Goal: Task Accomplishment & Management: Manage account settings

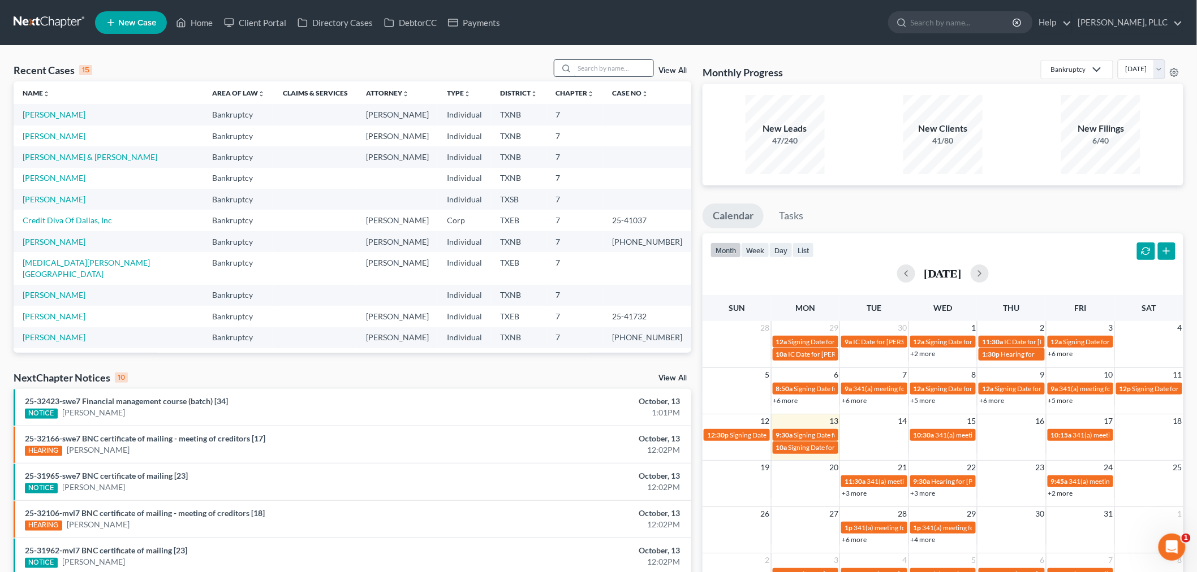
click at [595, 64] on input "search" at bounding box center [613, 68] width 79 height 16
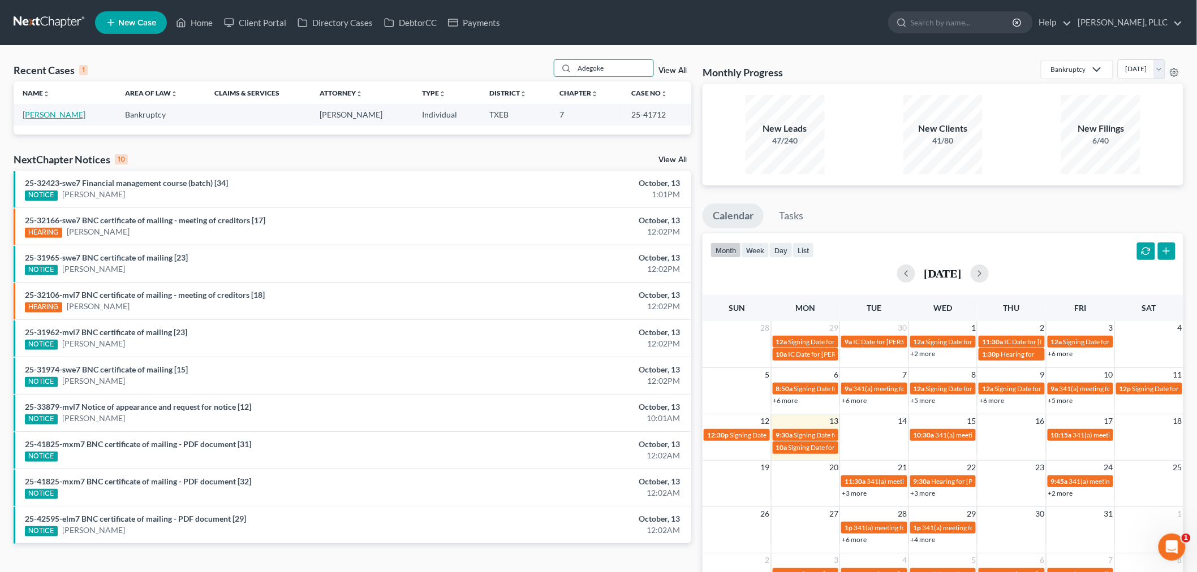
type input "Adegoke"
click at [74, 117] on link "[PERSON_NAME]" at bounding box center [54, 115] width 63 height 10
select select "1"
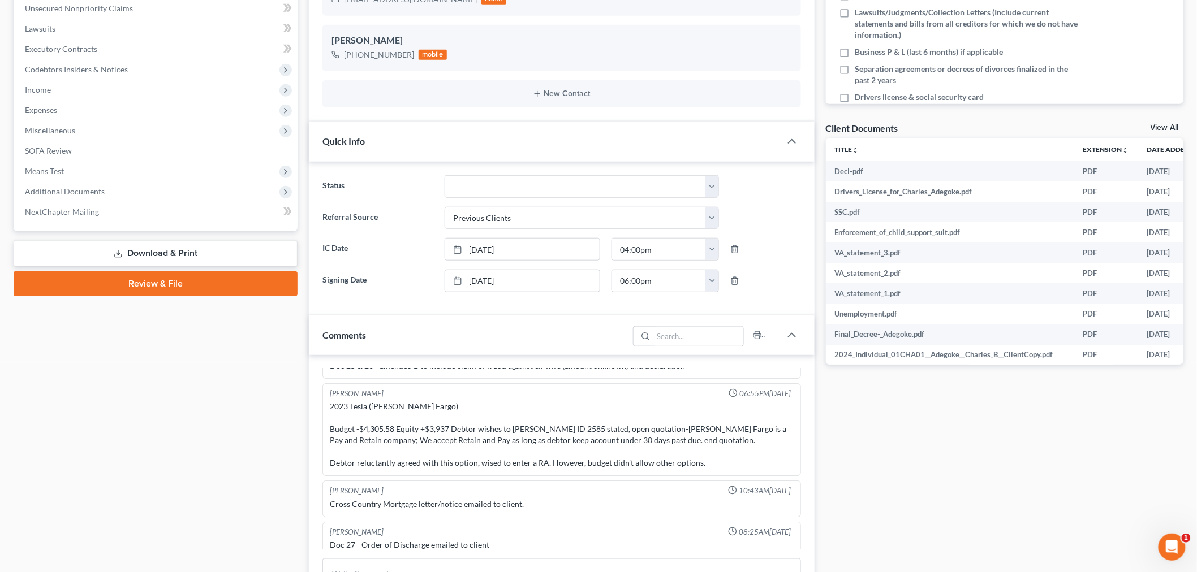
scroll to position [251, 0]
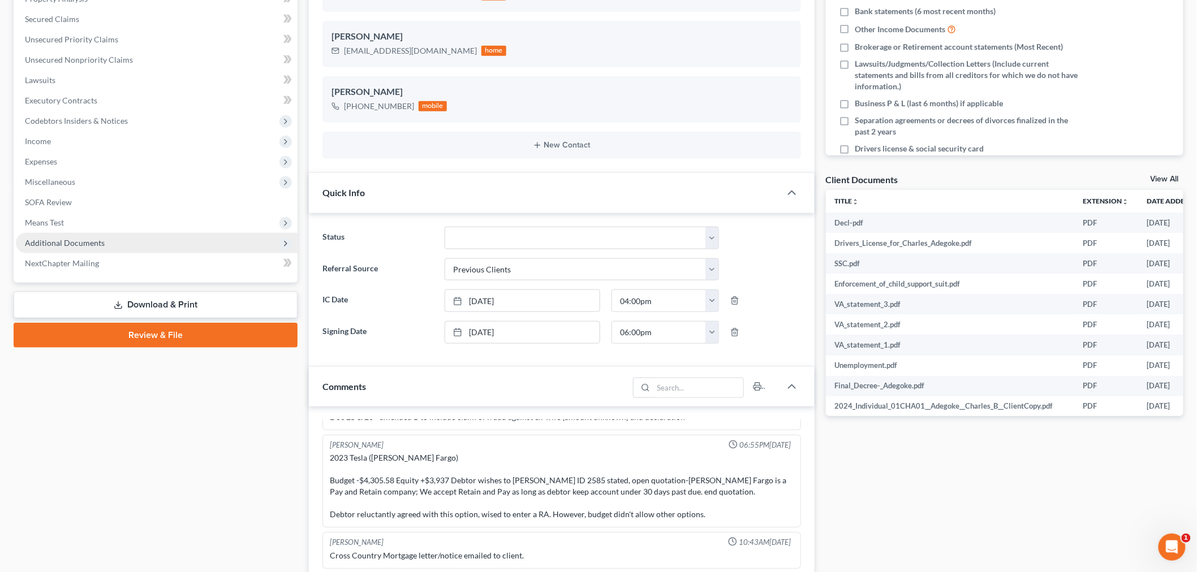
click at [61, 241] on span "Additional Documents" at bounding box center [65, 243] width 80 height 10
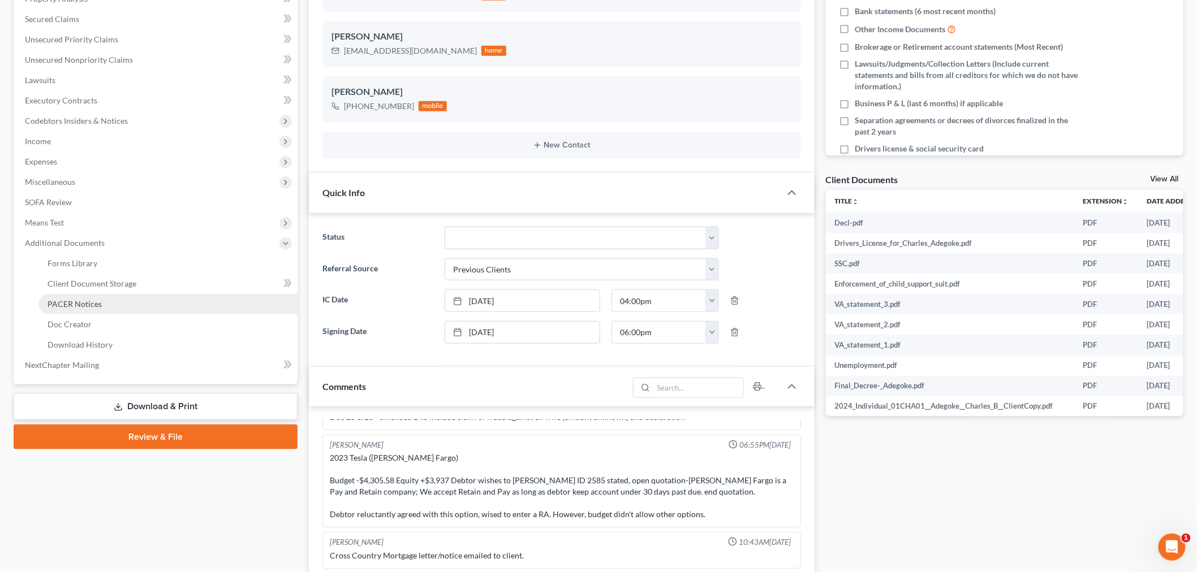
click at [83, 304] on span "PACER Notices" at bounding box center [75, 304] width 54 height 10
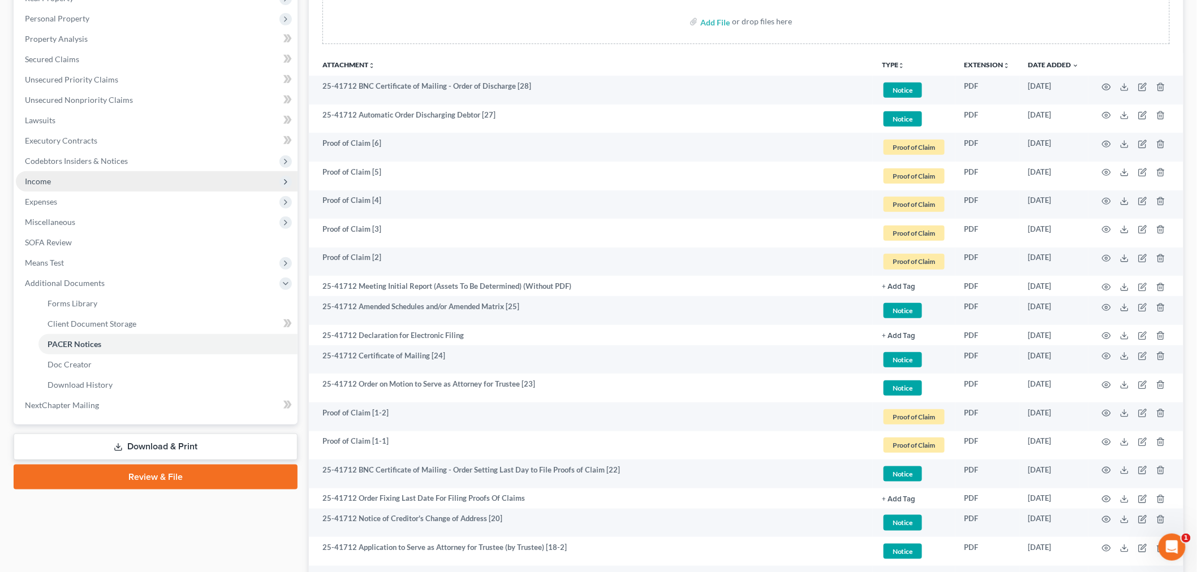
scroll to position [251, 0]
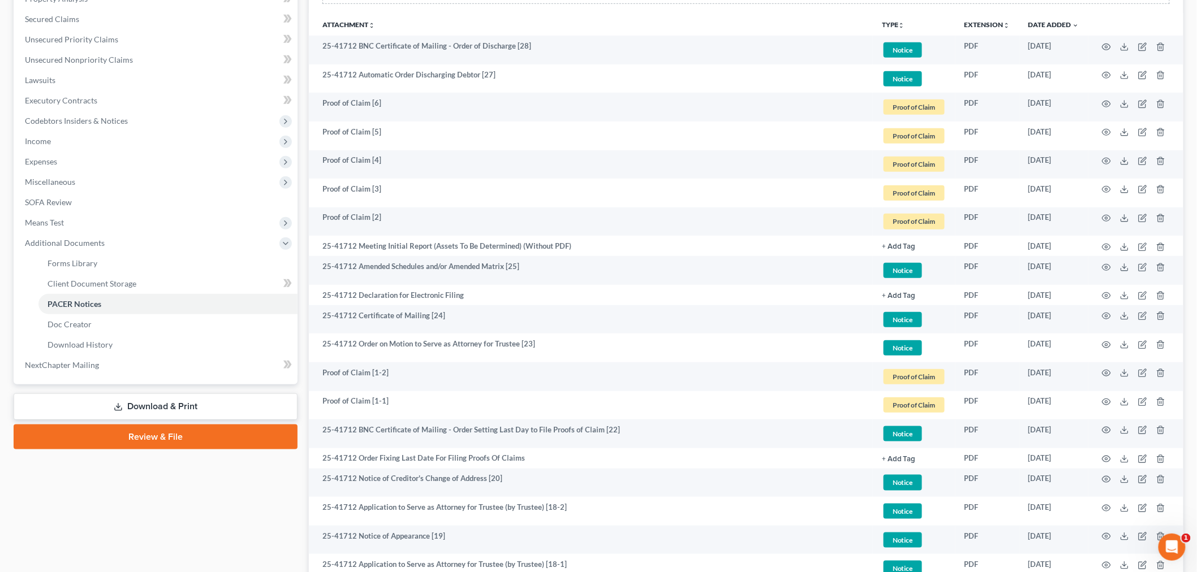
click at [257, 490] on div "Case Dashboard Payments Invoices Payments Payments Credit Report Client Profile" at bounding box center [155, 508] width 295 height 1302
click at [178, 525] on div "Case Dashboard Payments Invoices Payments Payments Credit Report Client Profile" at bounding box center [155, 508] width 295 height 1302
click at [236, 470] on div "Case Dashboard Payments Invoices Payments Payments Credit Report Client Profile" at bounding box center [155, 508] width 295 height 1302
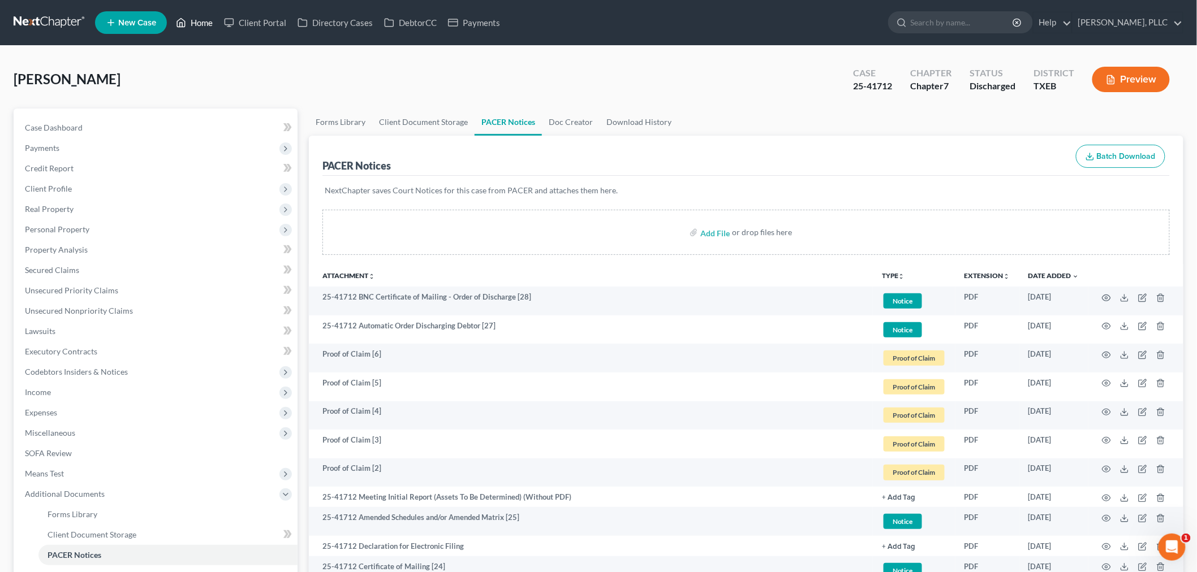
click at [196, 19] on link "Home" at bounding box center [194, 22] width 48 height 20
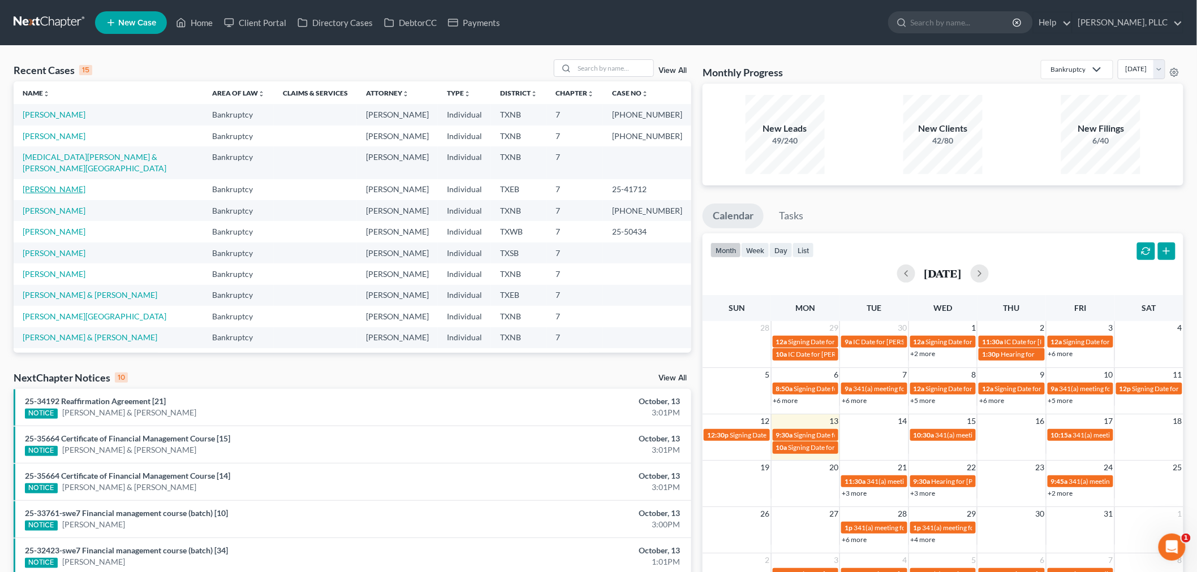
click at [66, 184] on link "[PERSON_NAME]" at bounding box center [54, 189] width 63 height 10
select select "1"
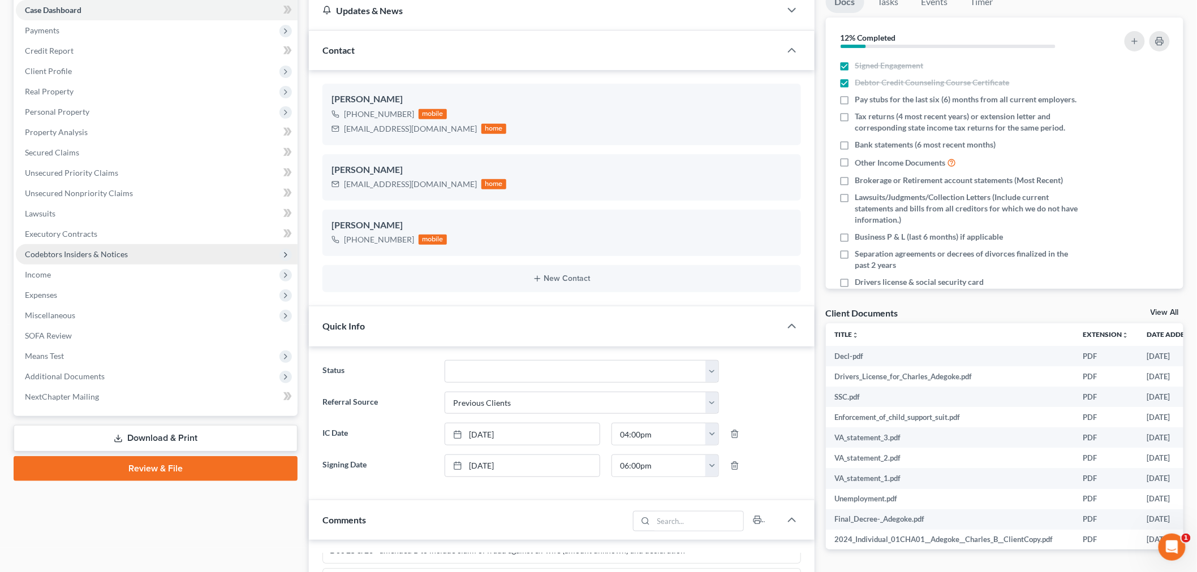
scroll to position [251, 0]
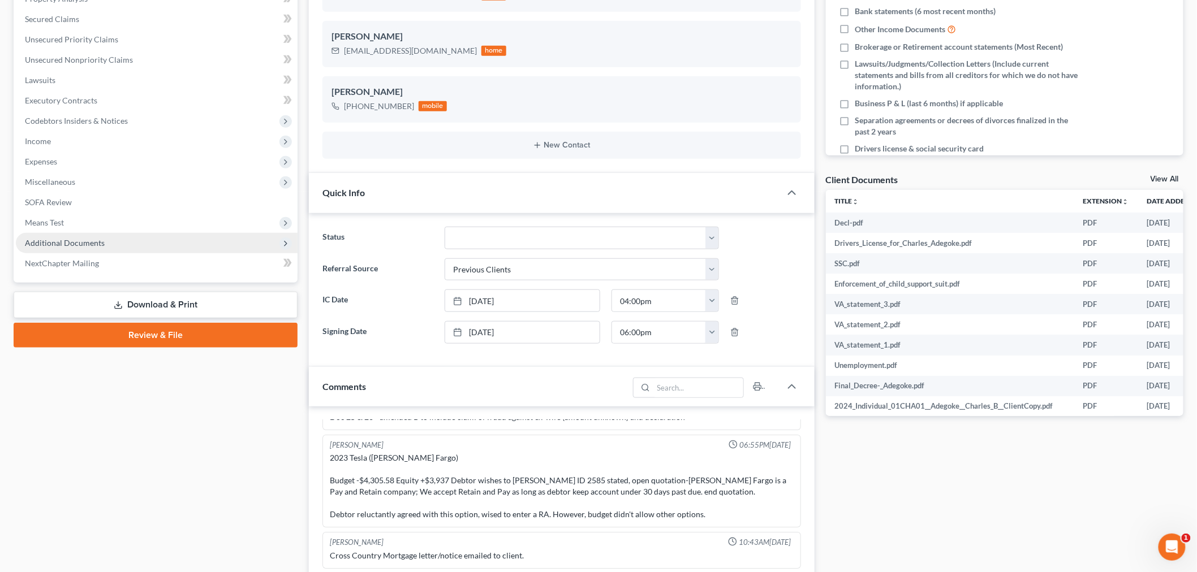
click at [71, 245] on span "Additional Documents" at bounding box center [65, 243] width 80 height 10
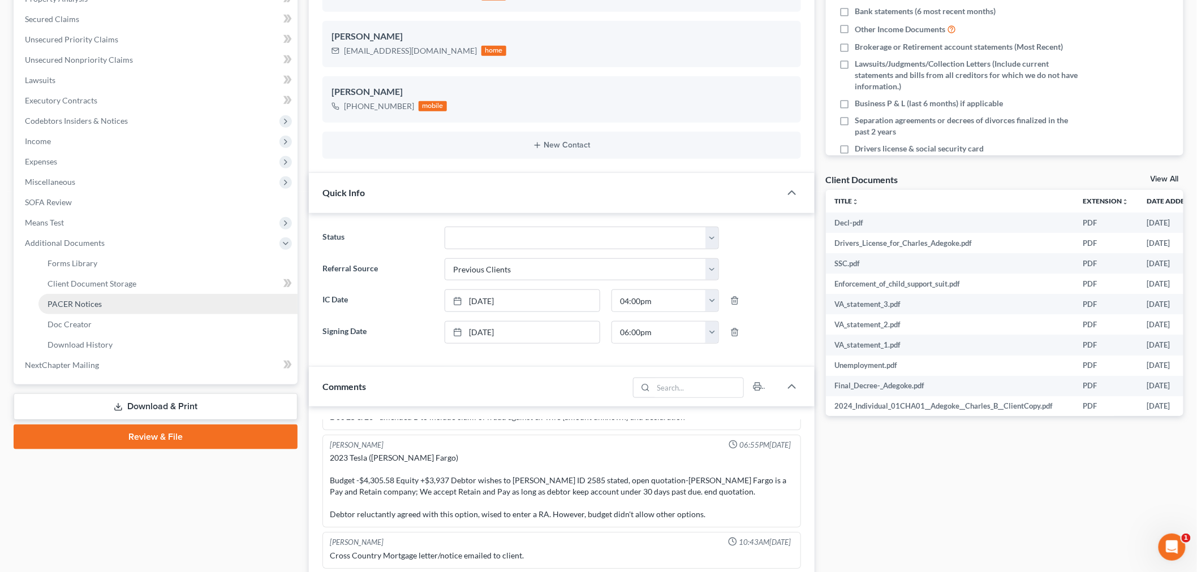
click at [80, 304] on span "PACER Notices" at bounding box center [75, 304] width 54 height 10
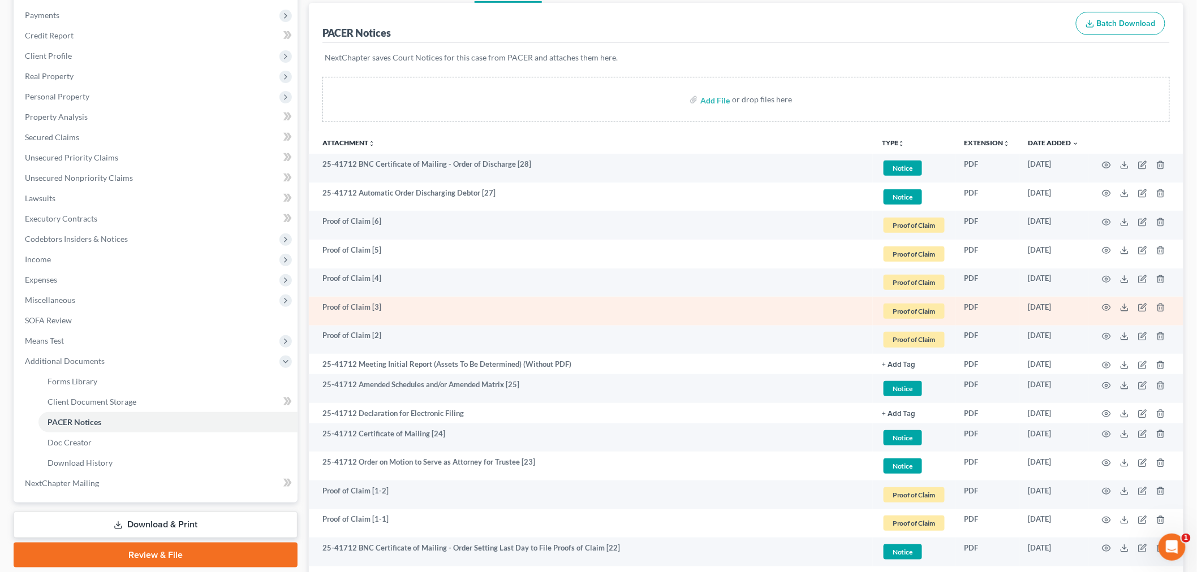
scroll to position [188, 0]
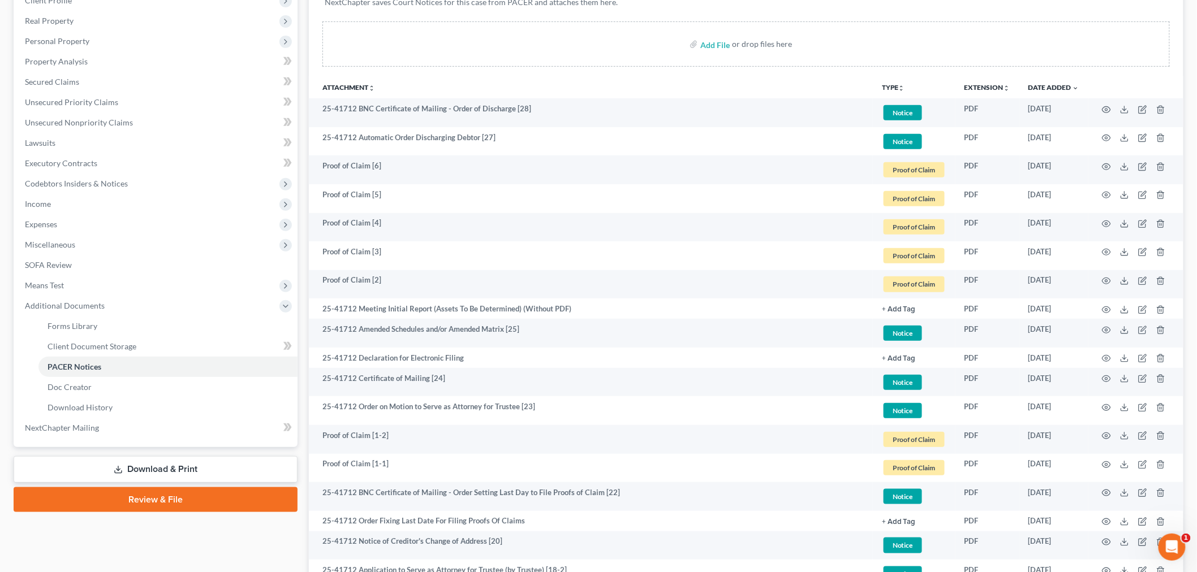
click at [411, 58] on div "Add File or drop files here" at bounding box center [745, 43] width 847 height 45
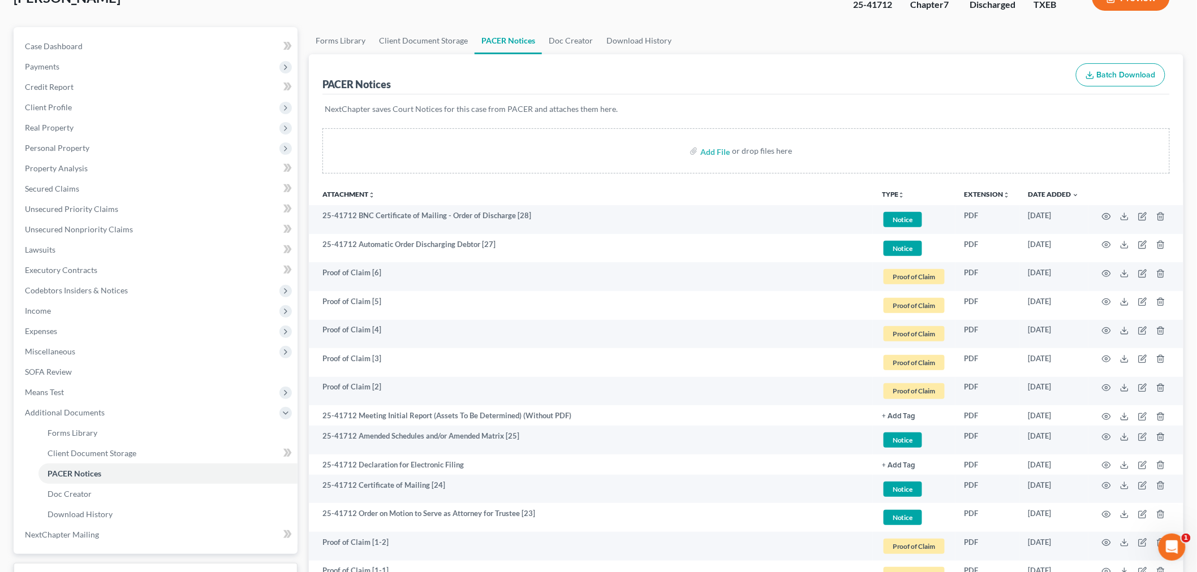
scroll to position [0, 0]
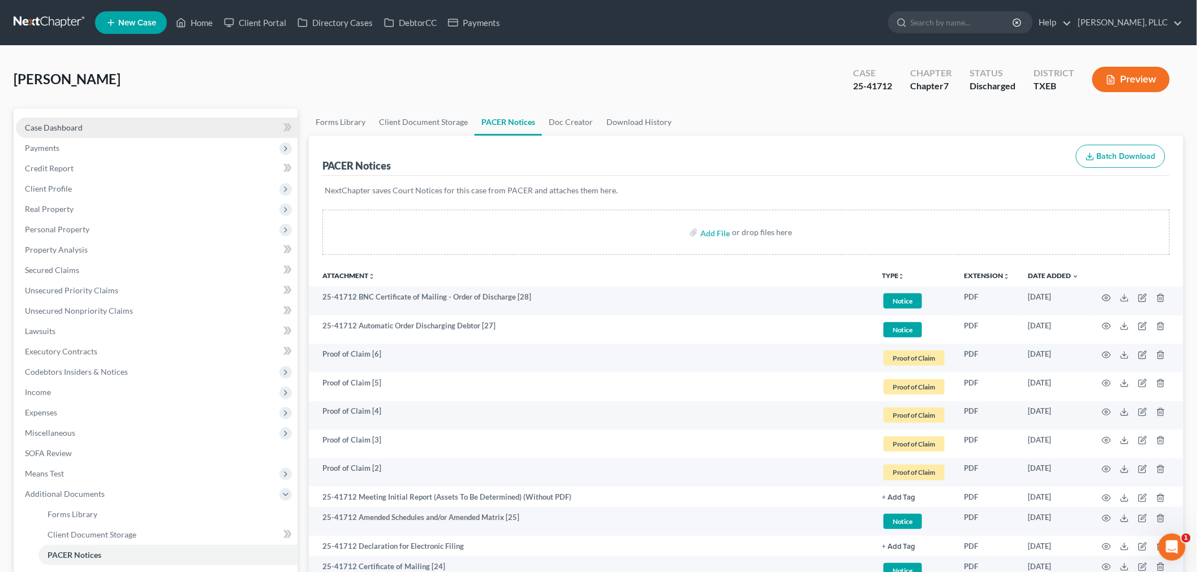
click at [87, 128] on link "Case Dashboard" at bounding box center [157, 128] width 282 height 20
select select "1"
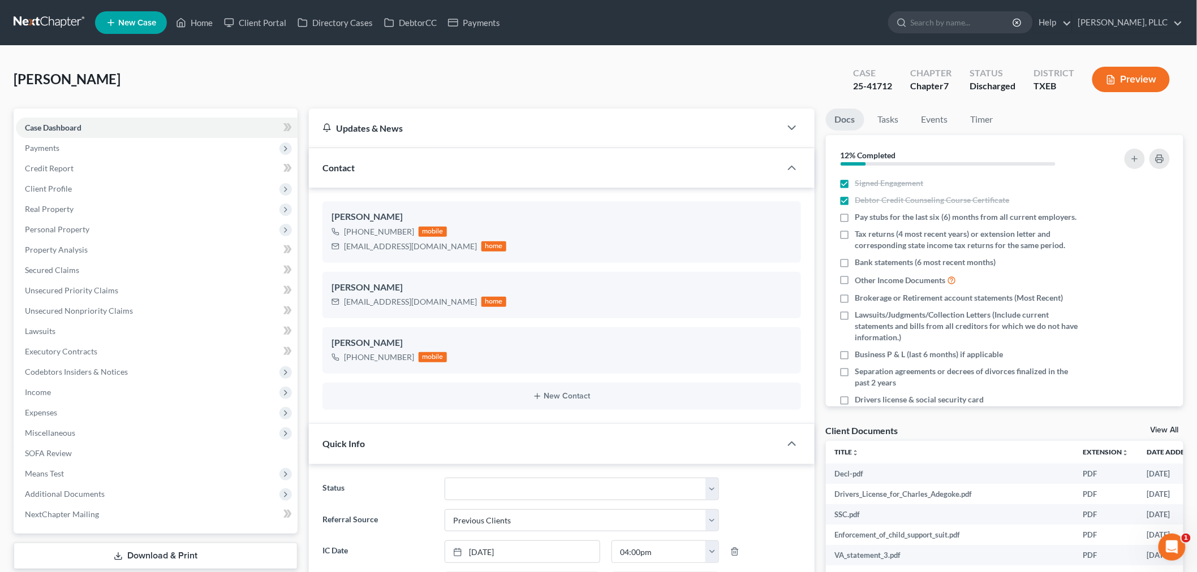
scroll to position [1774, 0]
drag, startPoint x: 477, startPoint y: 247, endPoint x: 368, endPoint y: 251, distance: 109.8
click at [338, 256] on div "[PERSON_NAME] [PHONE_NUMBER] mobile [EMAIL_ADDRESS][DOMAIN_NAME] home" at bounding box center [561, 231] width 478 height 61
copy div "[EMAIL_ADDRESS][DOMAIN_NAME]"
